Goal: Transaction & Acquisition: Purchase product/service

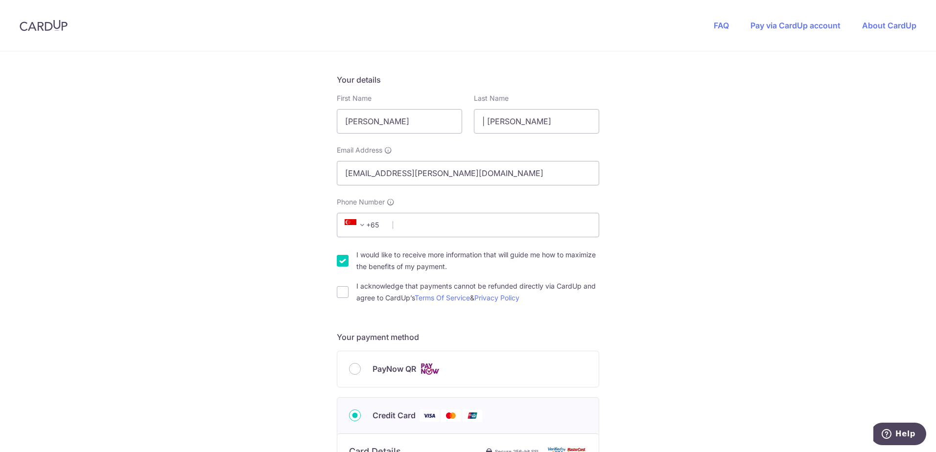
scroll to position [196, 0]
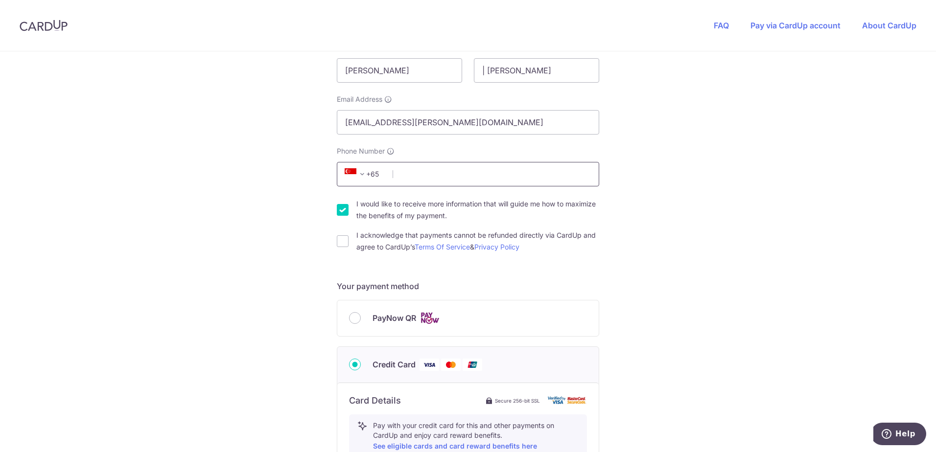
click at [408, 173] on input "Phone Number" at bounding box center [468, 174] width 262 height 24
type input "96589719"
click at [300, 195] on div "You are paying THE MOVEMENT STUDIO PTE. LTD. THE MOVEMENT STUDIO PTE. LTD. uses…" at bounding box center [468, 333] width 936 height 955
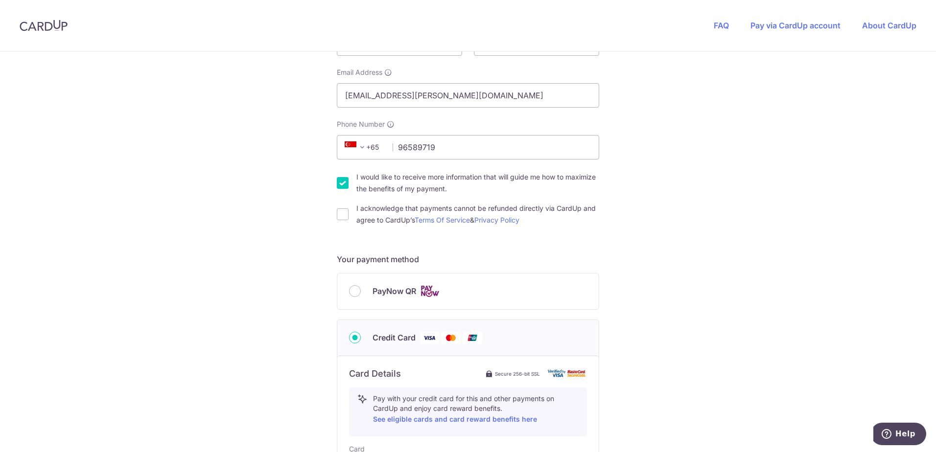
scroll to position [245, 0]
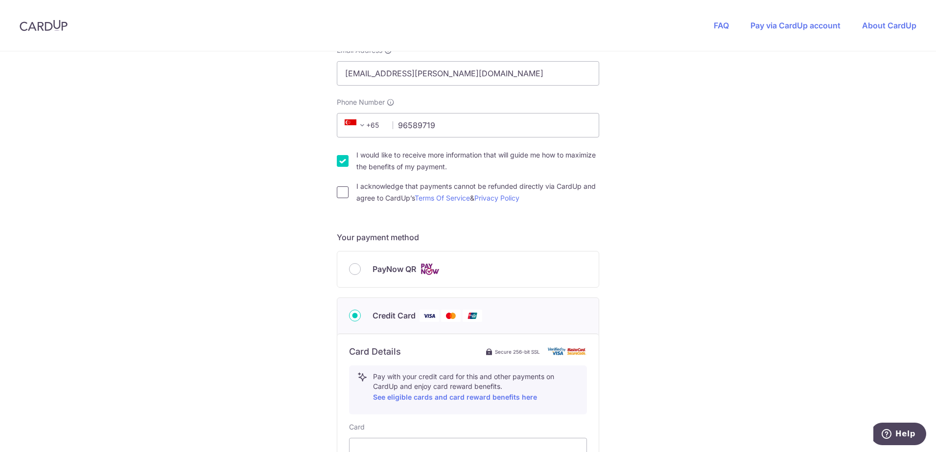
click at [345, 195] on input "I acknowledge that payments cannot be refunded directly via CardUp and agree to…" at bounding box center [343, 193] width 12 height 12
checkbox input "true"
click at [350, 272] on input "PayNow QR" at bounding box center [355, 269] width 12 height 12
radio input "true"
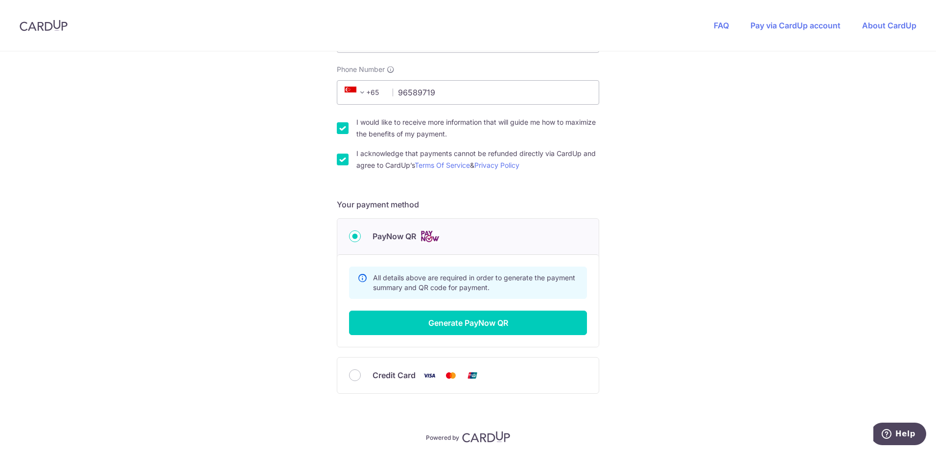
scroll to position [314, 0]
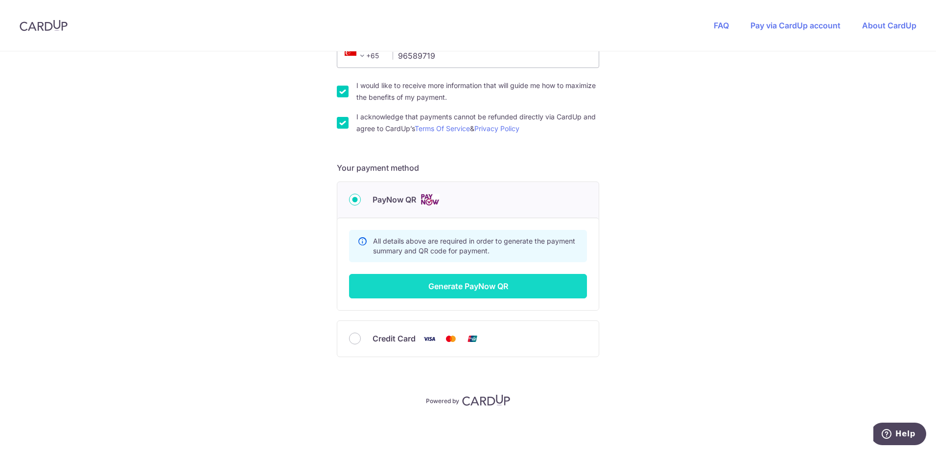
click at [469, 294] on button "Generate PayNow QR" at bounding box center [468, 286] width 238 height 24
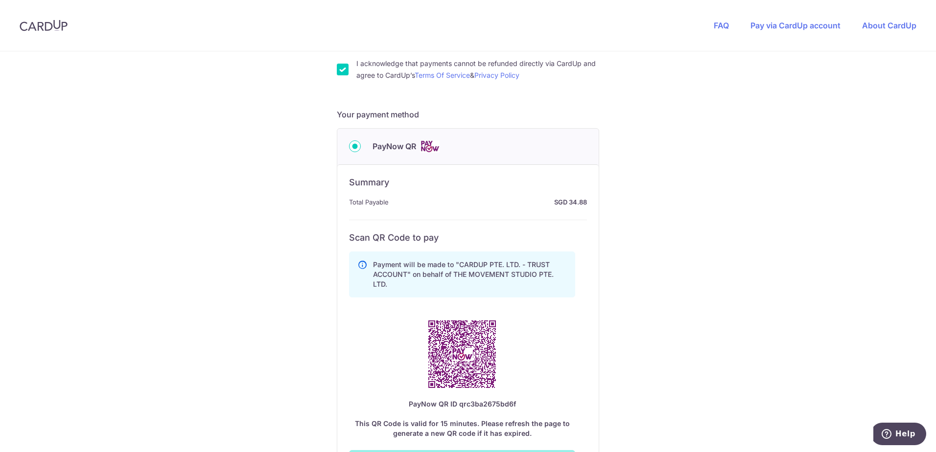
scroll to position [544, 0]
